Goal: Transaction & Acquisition: Purchase product/service

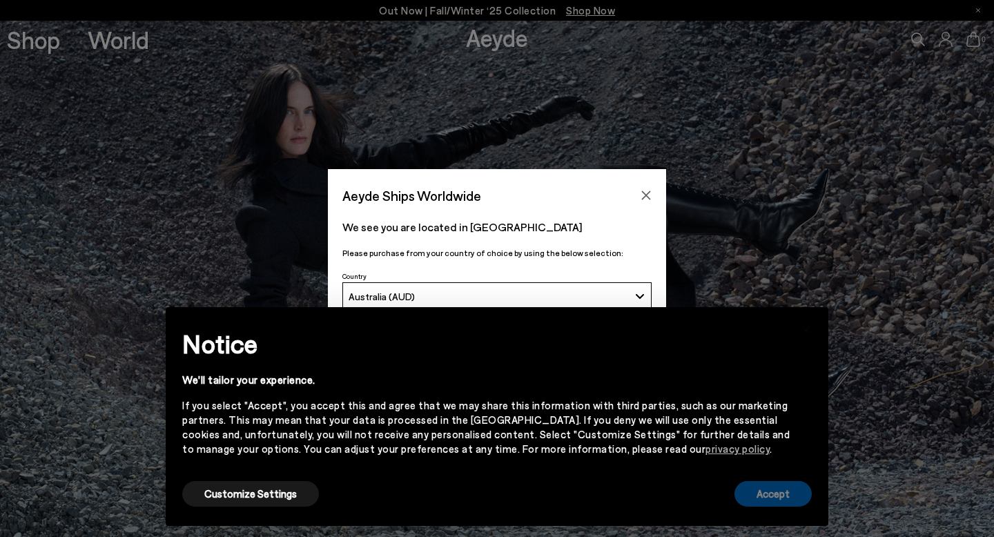
click at [768, 498] on button "Accept" at bounding box center [772, 494] width 77 height 26
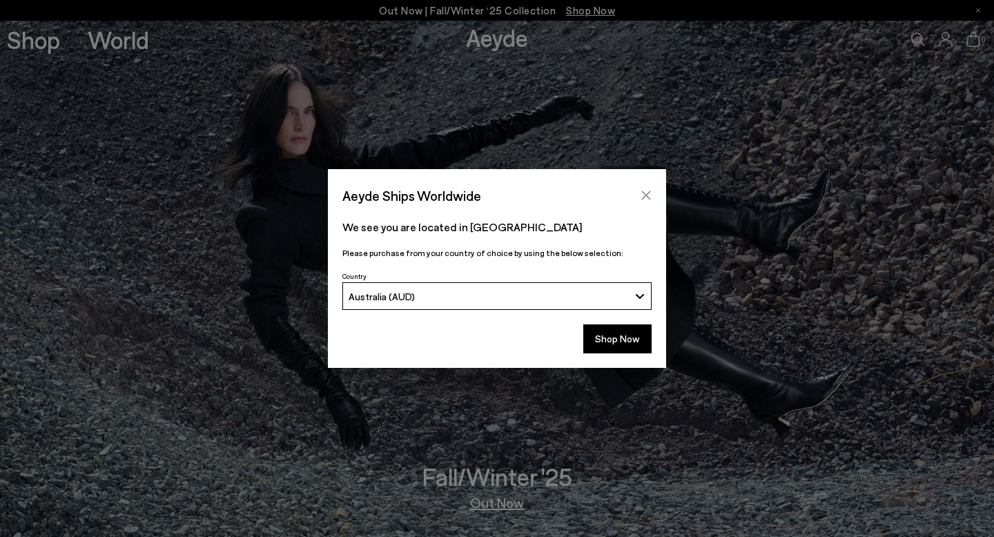
click at [647, 195] on icon "Close" at bounding box center [646, 195] width 11 height 11
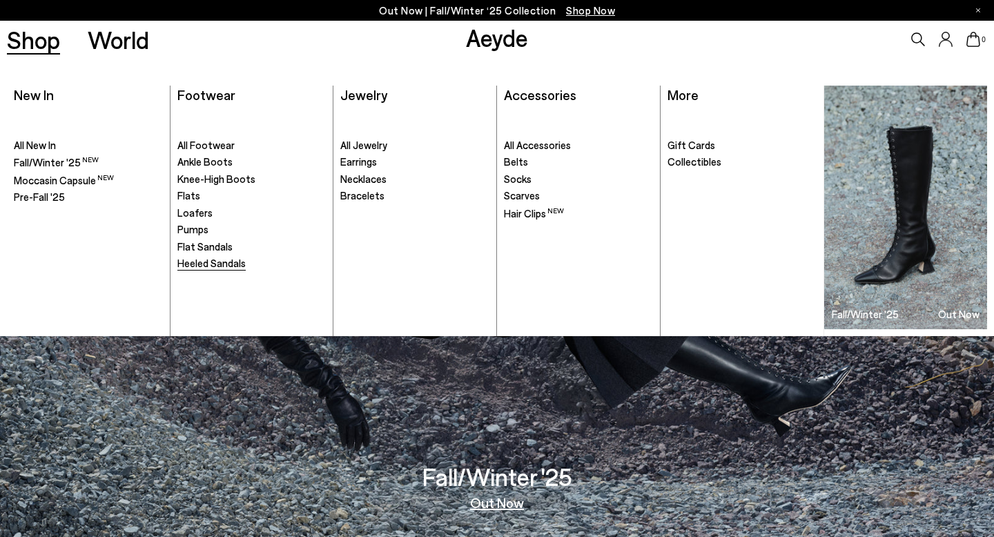
click at [210, 265] on span "Heeled Sandals" at bounding box center [211, 263] width 68 height 12
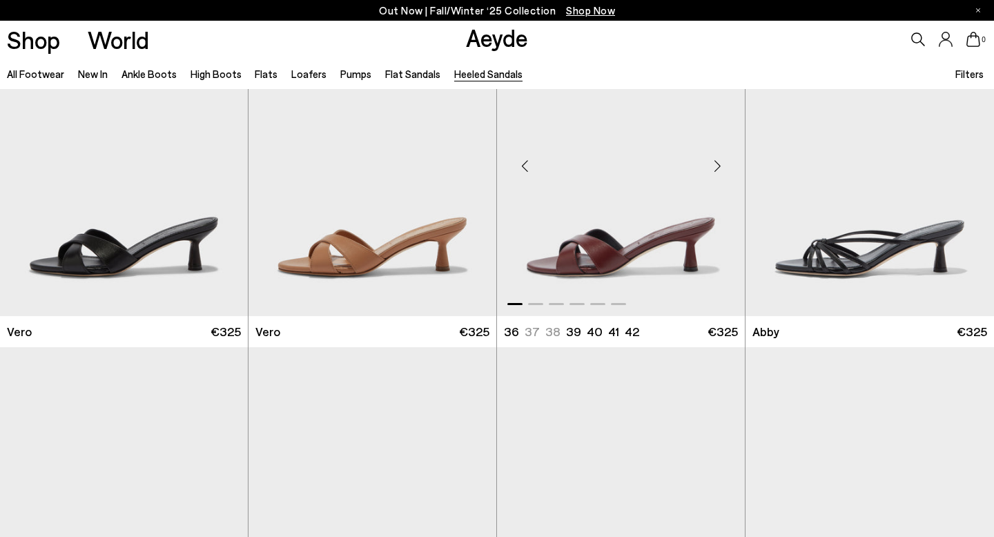
scroll to position [431, 0]
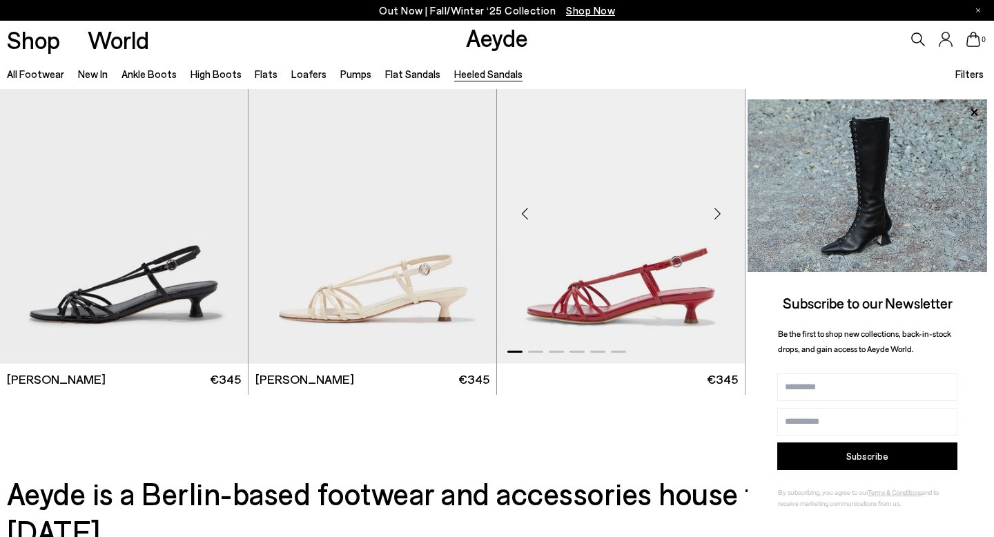
scroll to position [3041, 0]
